Goal: Check status: Check status

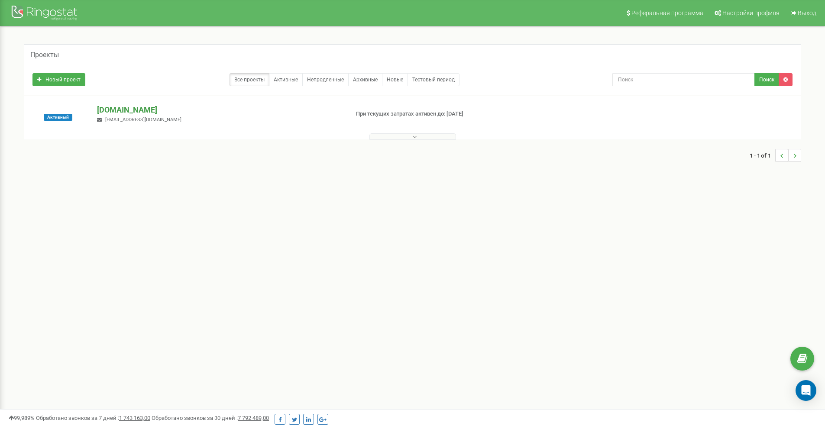
click at [157, 112] on p "[DOMAIN_NAME]" at bounding box center [219, 109] width 245 height 11
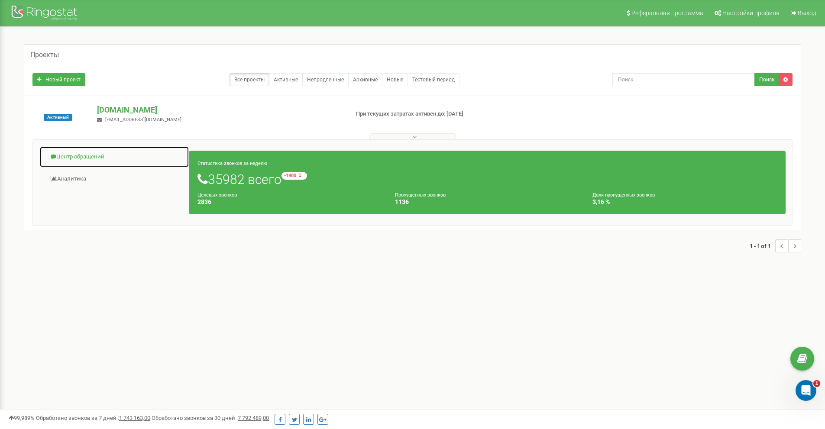
click at [87, 157] on link "Центр обращений" at bounding box center [114, 156] width 150 height 21
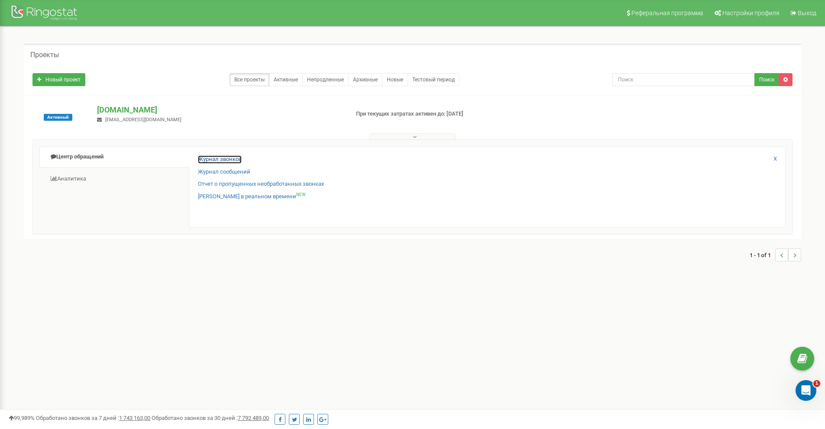
click at [217, 158] on link "Журнал звонков" at bounding box center [220, 159] width 44 height 8
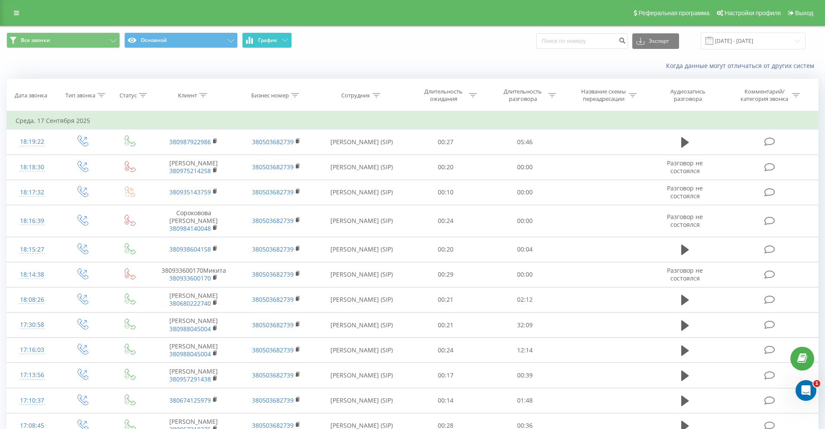
click at [261, 45] on button "График" at bounding box center [267, 40] width 50 height 16
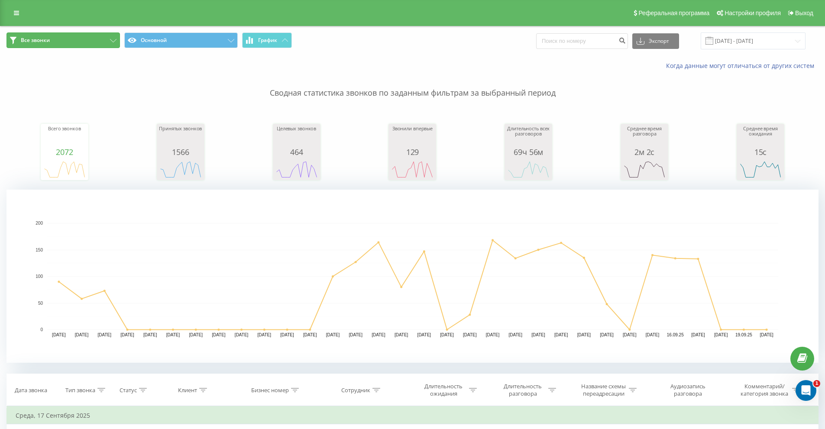
click at [81, 39] on button "Все звонки" at bounding box center [62, 40] width 113 height 16
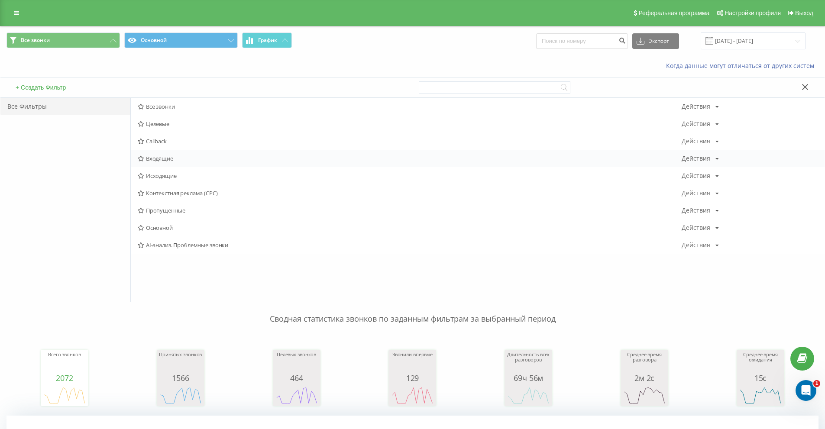
click at [169, 157] on span "Входящие" at bounding box center [410, 158] width 544 height 6
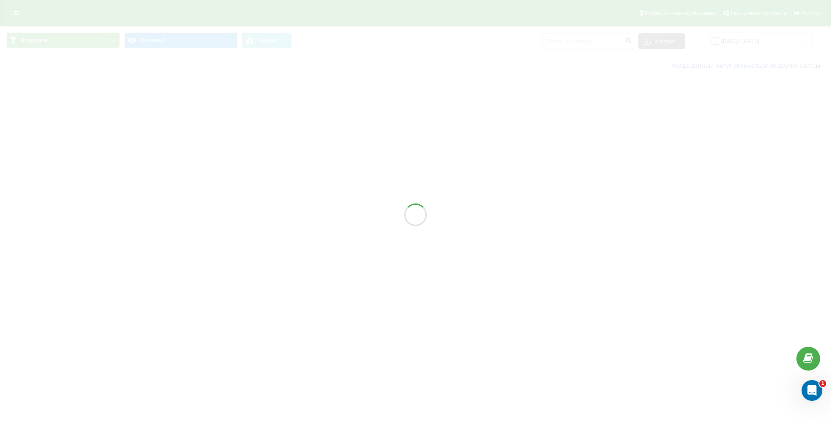
click at [751, 43] on div at bounding box center [415, 214] width 831 height 429
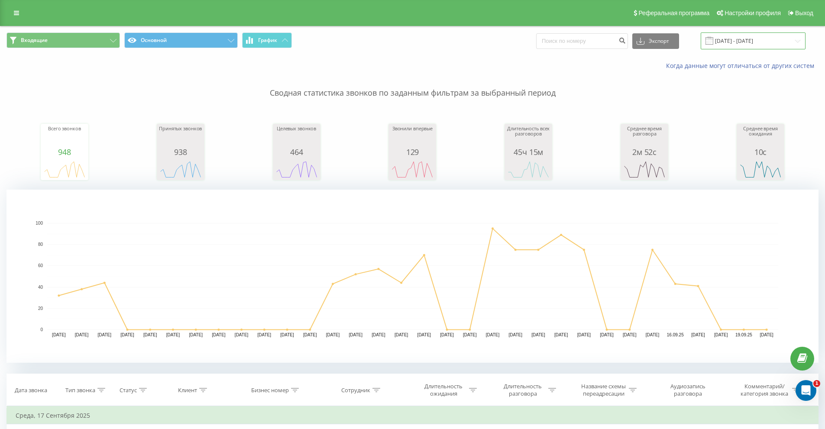
click at [744, 42] on input "[DATE] - [DATE]" at bounding box center [752, 40] width 105 height 17
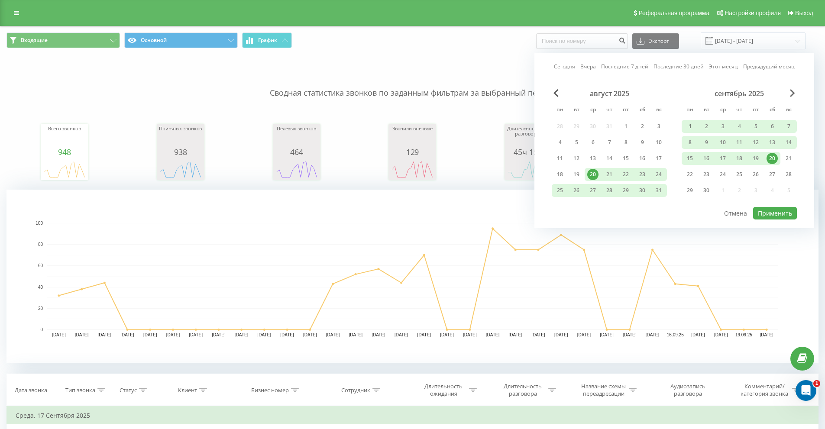
click at [692, 129] on div "1" at bounding box center [689, 126] width 11 height 11
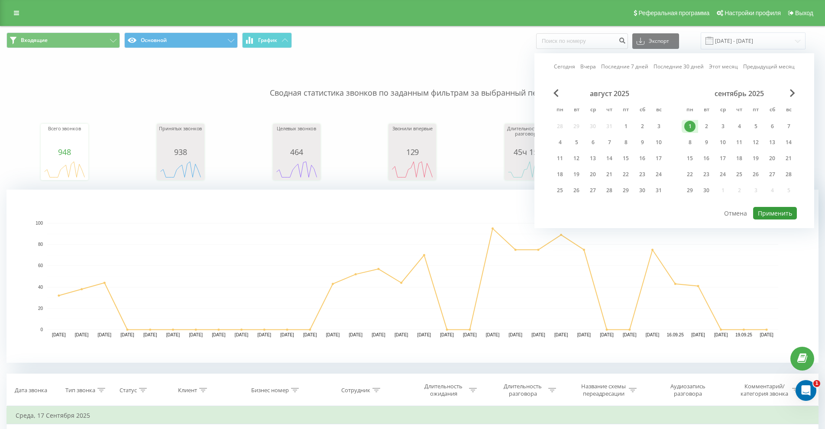
click at [764, 213] on button "Применить" at bounding box center [775, 213] width 44 height 13
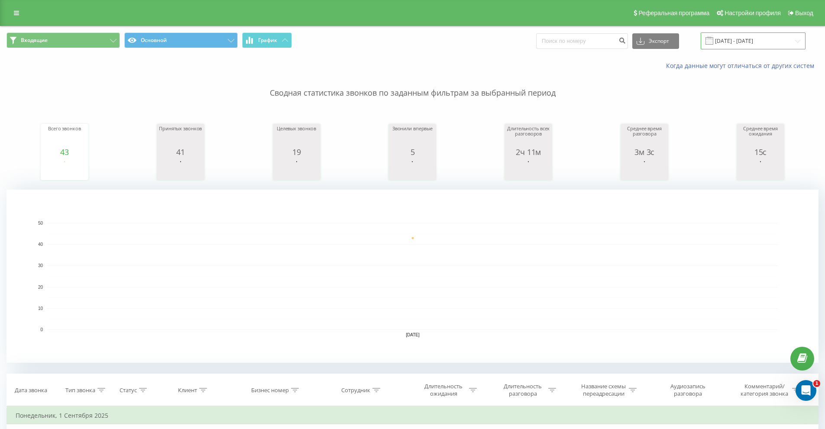
click at [736, 46] on input "[DATE] - [DATE]" at bounding box center [752, 40] width 105 height 17
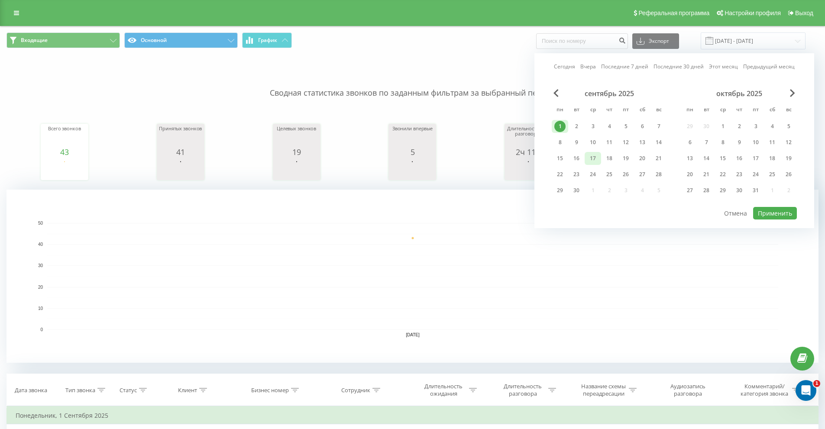
click at [596, 159] on div "17" at bounding box center [592, 158] width 11 height 11
click at [561, 125] on div "1" at bounding box center [559, 126] width 11 height 11
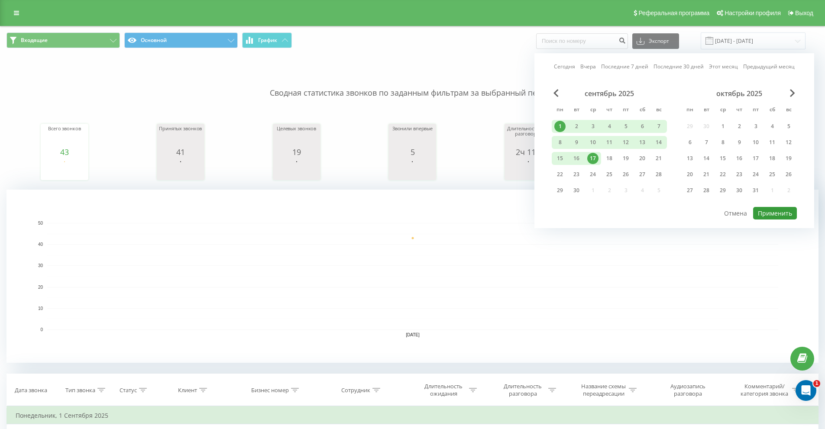
click at [787, 213] on button "Применить" at bounding box center [775, 213] width 44 height 13
type input "[DATE] - [DATE]"
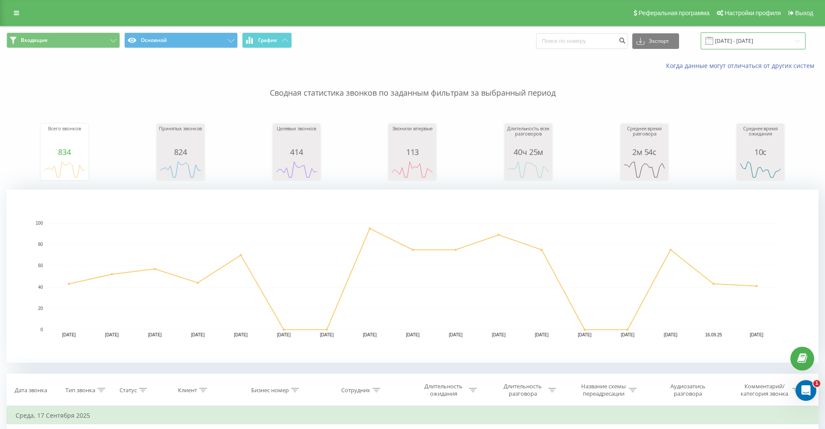
click at [725, 40] on input "[DATE] - [DATE]" at bounding box center [752, 40] width 105 height 17
